Goal: Task Accomplishment & Management: Manage account settings

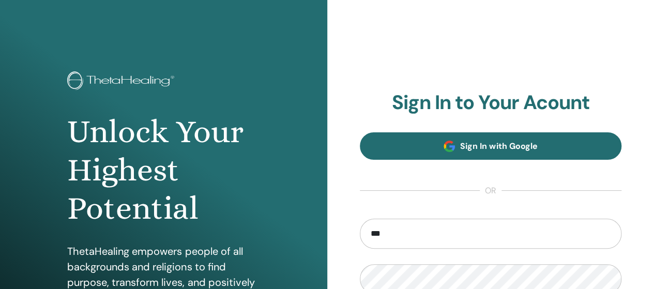
type input "**********"
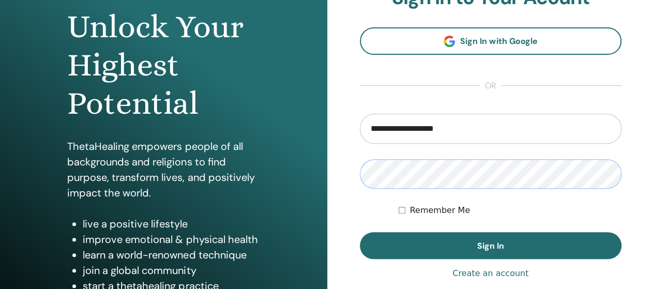
scroll to position [118, 0]
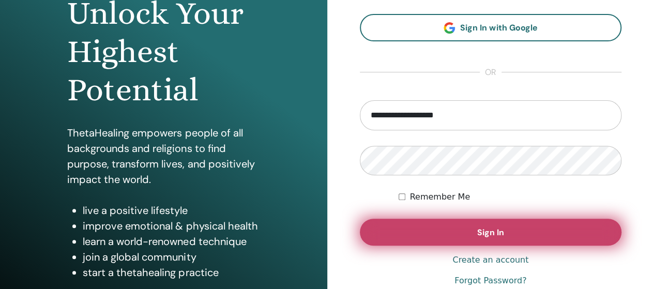
click at [528, 238] on button "Sign In" at bounding box center [491, 232] width 262 height 27
